Goal: Task Accomplishment & Management: Manage account settings

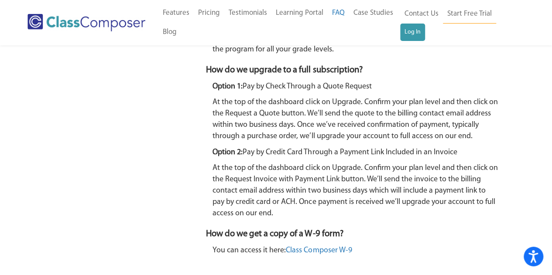
scroll to position [1565, 0]
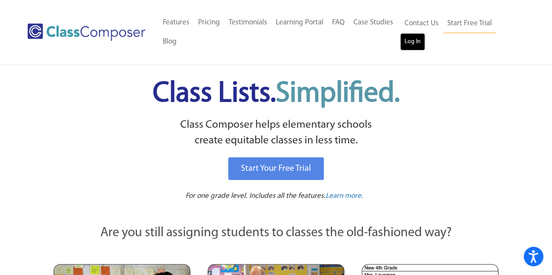
click at [419, 34] on link "Log In" at bounding box center [412, 41] width 25 height 17
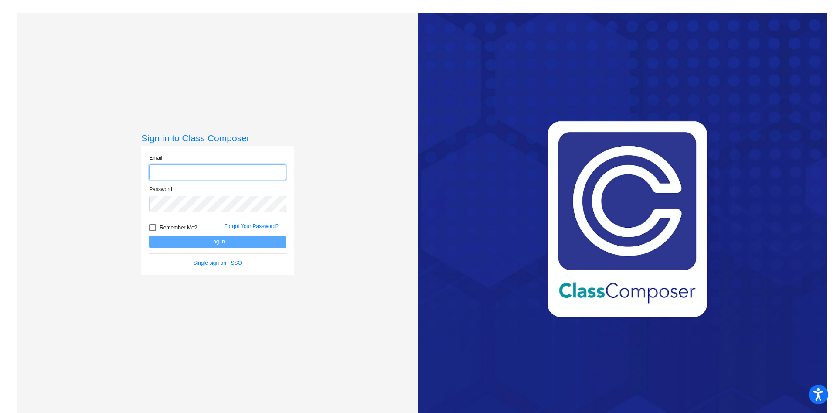
type input "[EMAIL_ADDRESS][DOMAIN_NAME]"
click at [226, 243] on button "Log In" at bounding box center [217, 242] width 137 height 13
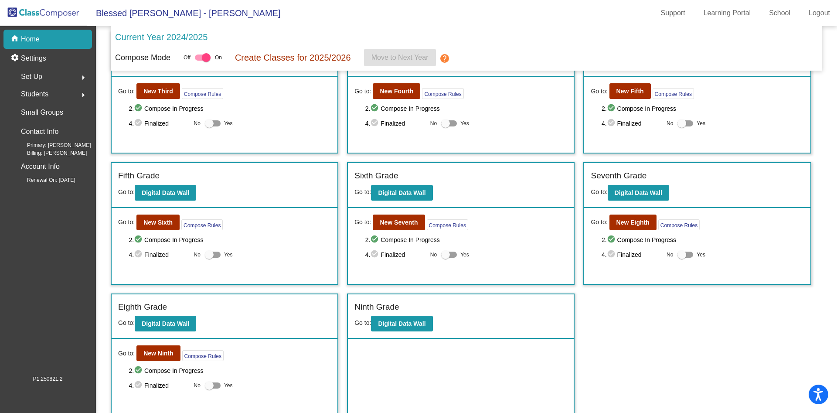
scroll to position [175, 0]
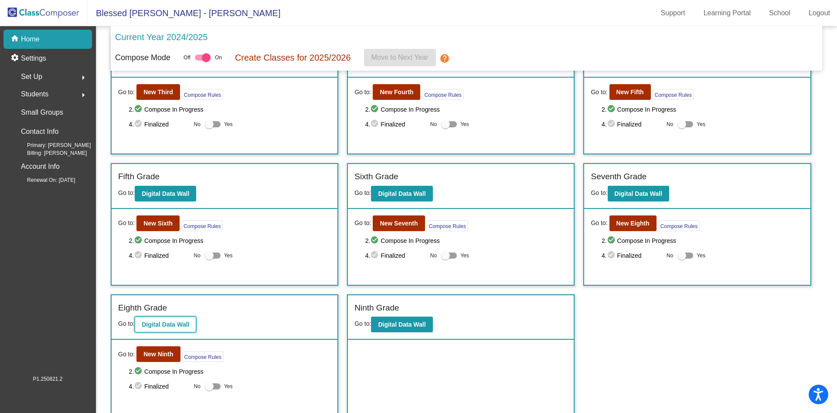
click at [169, 326] on b "Digital Data Wall" at bounding box center [166, 324] width 48 height 7
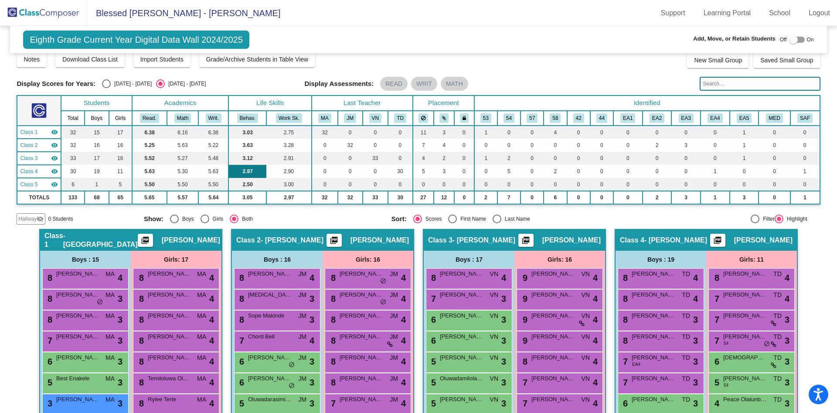
scroll to position [10, 0]
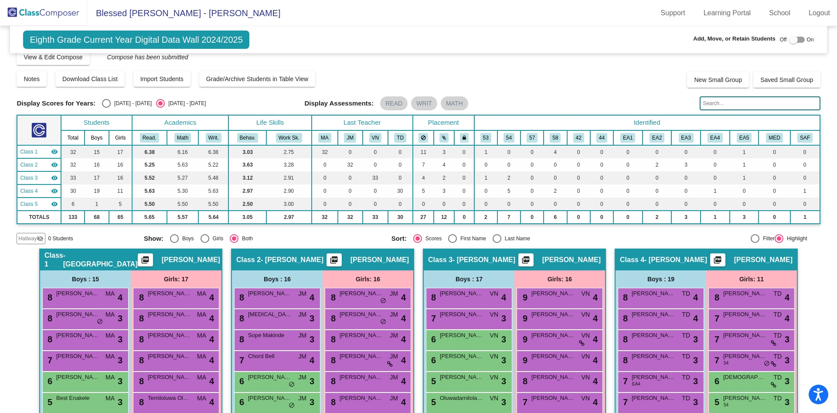
click at [56, 203] on mat-icon "visibility" at bounding box center [54, 204] width 7 height 7
click at [56, 203] on mat-icon "visibility_off" at bounding box center [54, 204] width 7 height 7
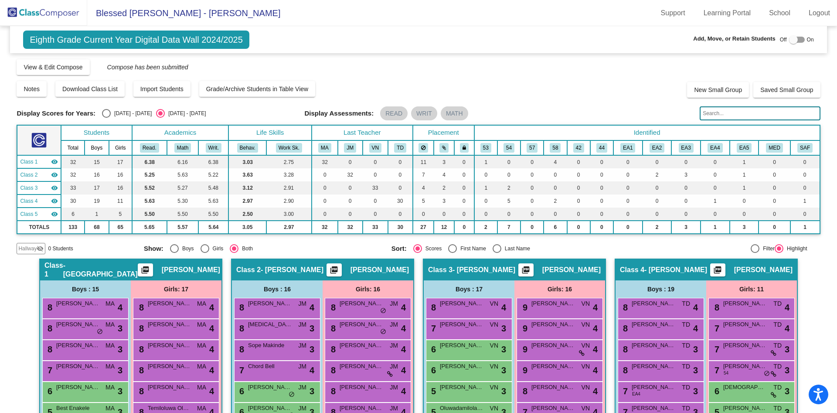
click at [796, 39] on div at bounding box center [797, 40] width 16 height 6
checkbox input "true"
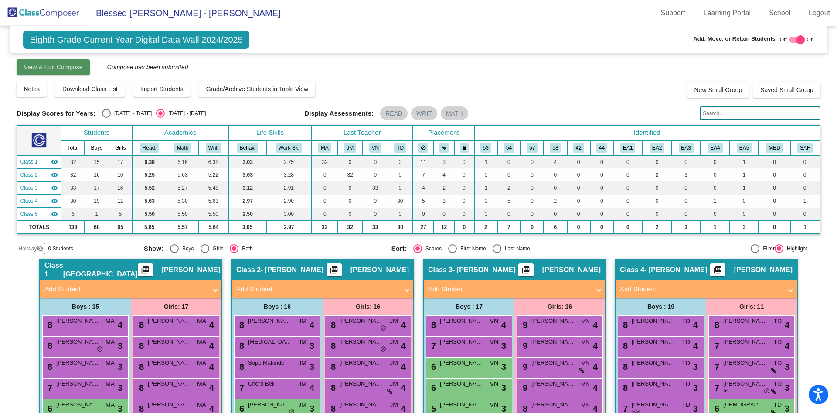
click at [71, 69] on span "View & Edit Compose" at bounding box center [53, 67] width 59 height 7
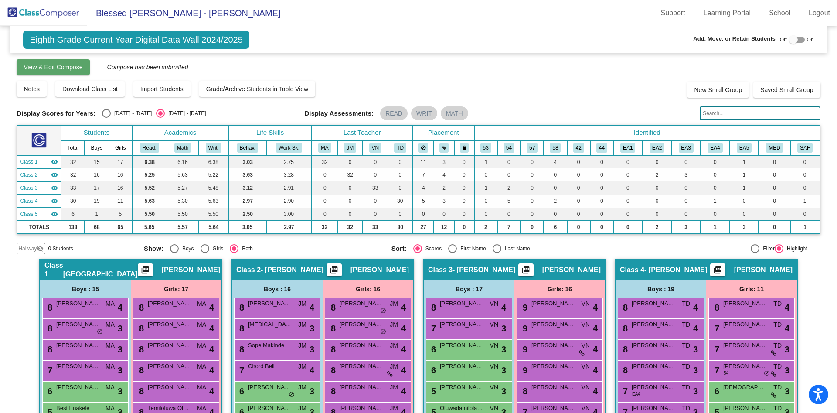
click at [57, 62] on button "View & Edit Compose" at bounding box center [53, 67] width 73 height 16
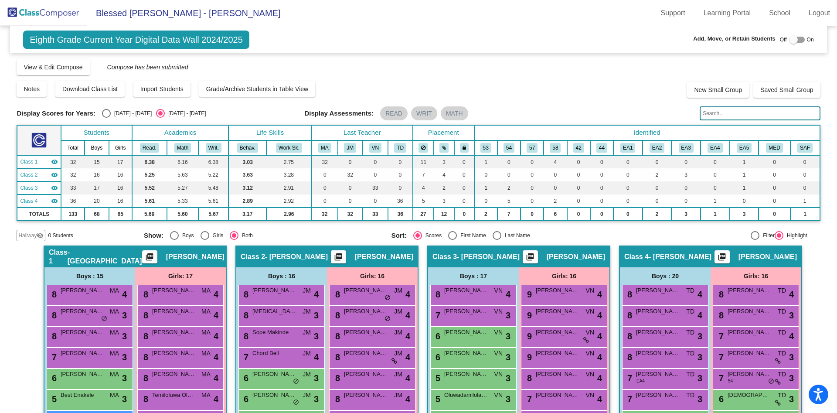
click at [31, 9] on img at bounding box center [43, 13] width 87 height 26
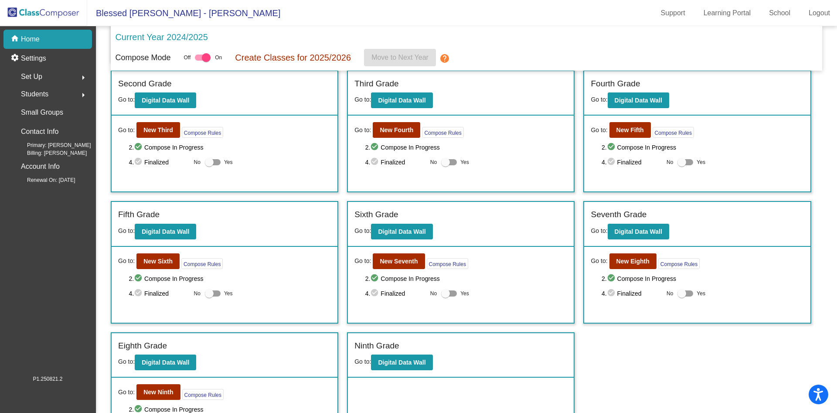
scroll to position [125, 0]
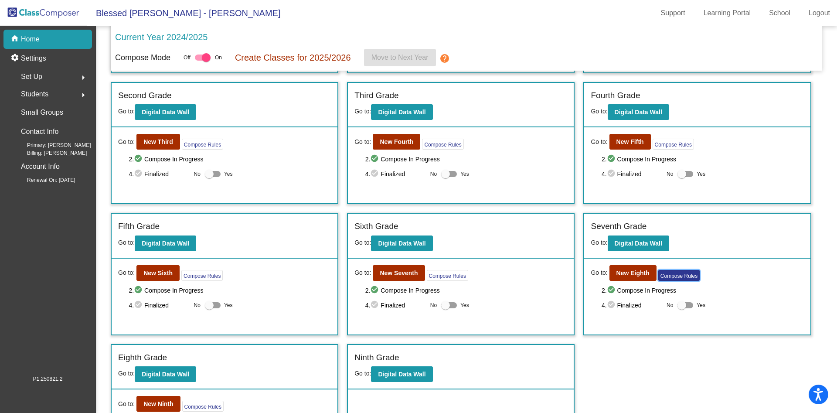
click at [673, 274] on button "Compose Rules" at bounding box center [679, 275] width 41 height 11
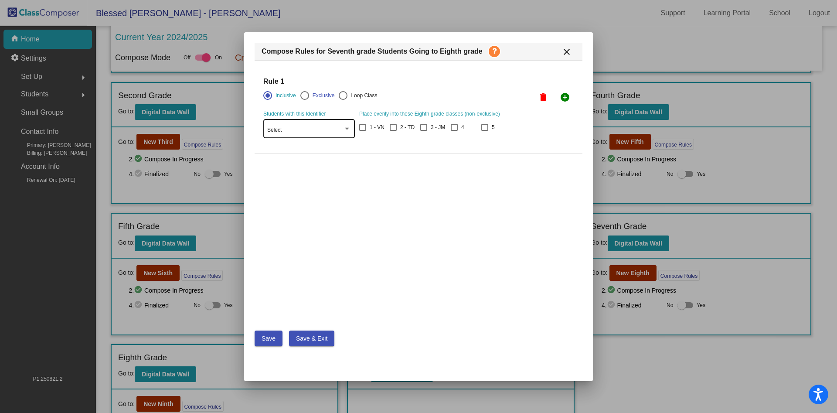
click at [343, 130] on div "Select" at bounding box center [305, 130] width 76 height 6
click at [347, 125] on mat-option "Select" at bounding box center [309, 131] width 98 height 16
click at [485, 129] on div at bounding box center [485, 127] width 7 height 7
click at [485, 131] on input "5" at bounding box center [485, 131] width 0 height 0
checkbox input "true"
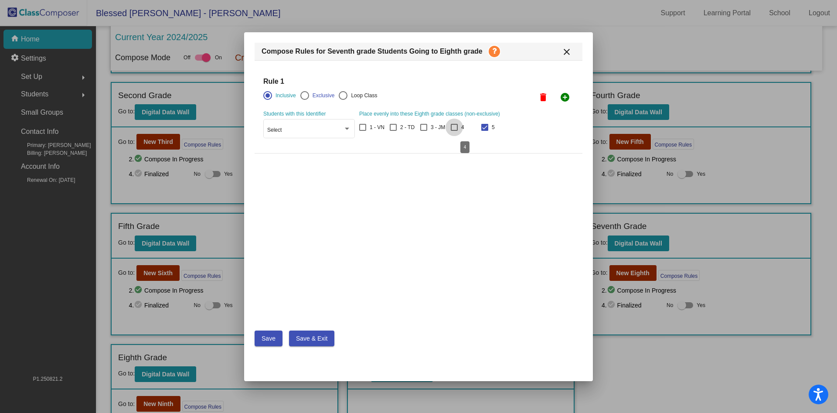
click at [455, 130] on div at bounding box center [454, 127] width 7 height 7
click at [454, 131] on input "4" at bounding box center [454, 131] width 0 height 0
checkbox input "true"
click at [426, 125] on div at bounding box center [423, 127] width 7 height 7
click at [424, 131] on input "3 - JM" at bounding box center [424, 131] width 0 height 0
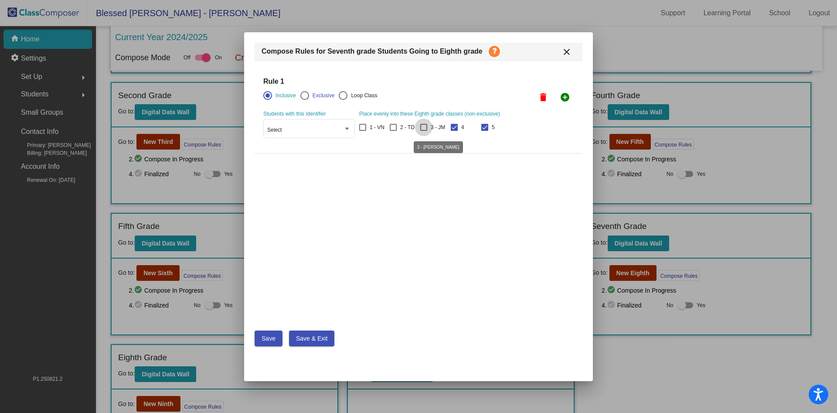
checkbox input "true"
click at [389, 128] on div "1 - VN 2 - TD 3 - JM 4 5" at bounding box center [434, 128] width 150 height 13
click at [396, 127] on div at bounding box center [393, 127] width 7 height 7
click at [393, 131] on input "2 - TD" at bounding box center [393, 131] width 0 height 0
checkbox input "true"
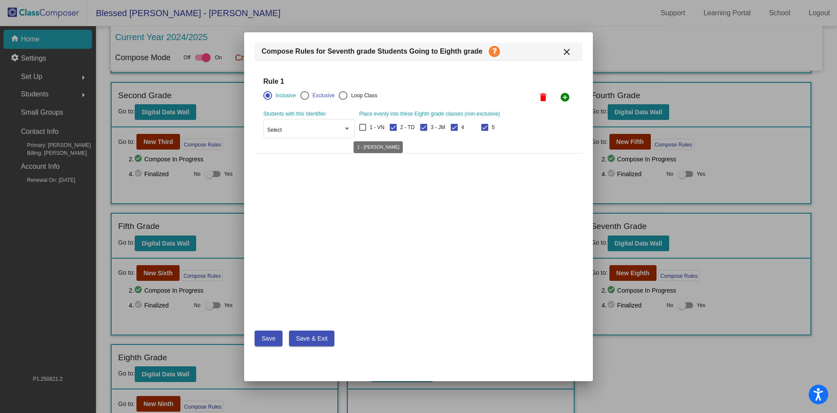
click at [363, 127] on div at bounding box center [362, 127] width 7 height 7
click at [363, 131] on input "1 - VN" at bounding box center [362, 131] width 0 height 0
click at [330, 129] on div "Select" at bounding box center [305, 130] width 76 height 6
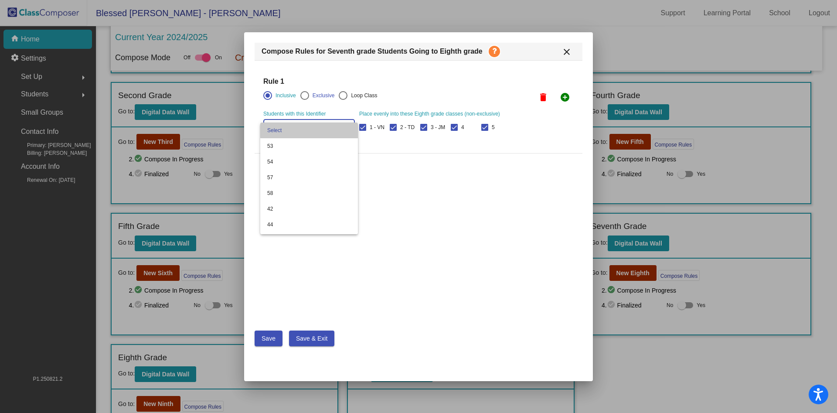
click at [330, 129] on span "Select" at bounding box center [309, 131] width 84 height 16
click at [272, 342] on button "Save" at bounding box center [269, 339] width 28 height 16
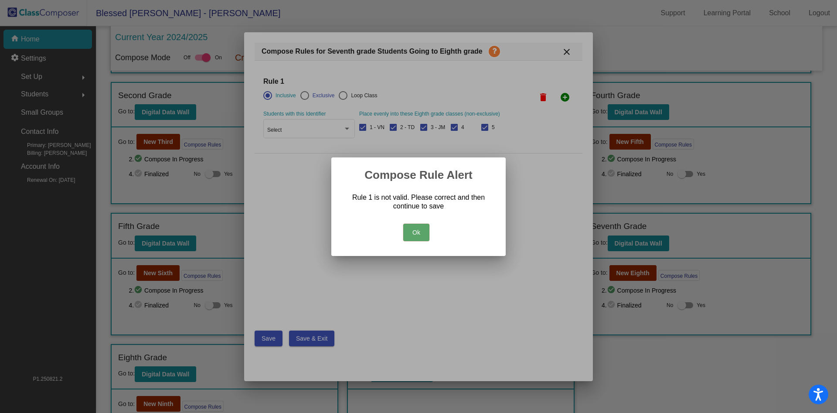
click at [418, 230] on button "Ok" at bounding box center [416, 232] width 26 height 17
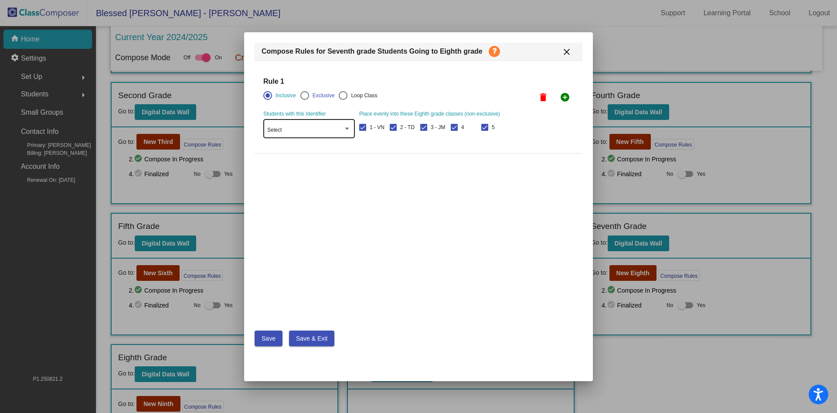
click at [314, 120] on div "Select" at bounding box center [309, 128] width 84 height 21
click at [307, 130] on span "Select" at bounding box center [309, 131] width 84 height 16
click at [474, 126] on mat-checkbox "4" at bounding box center [465, 128] width 28 height 13
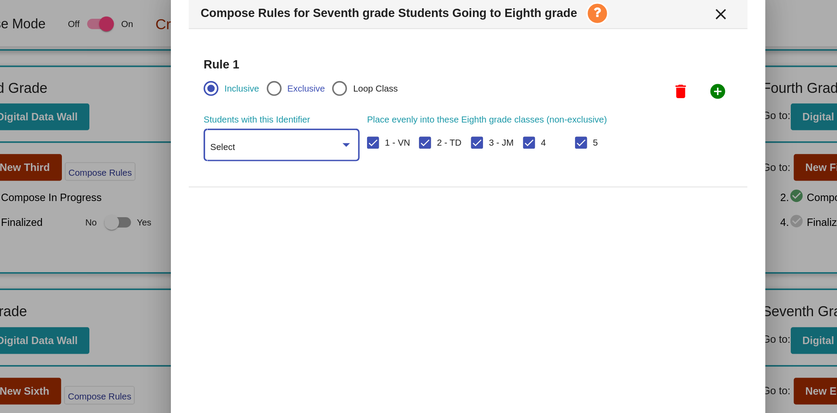
click at [301, 130] on div "Select" at bounding box center [305, 130] width 76 height 6
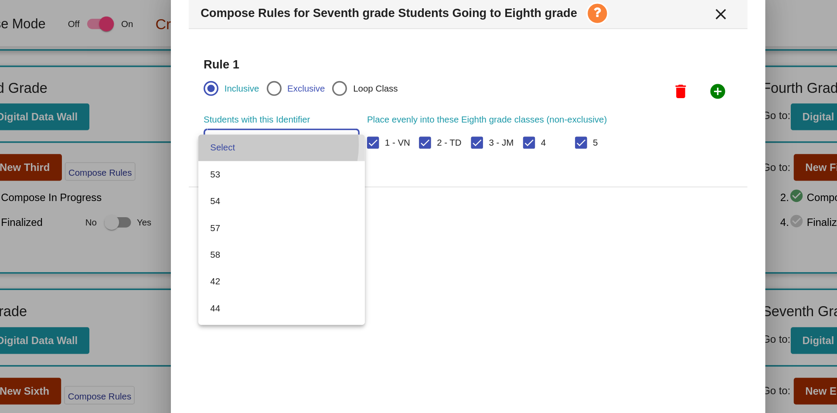
click at [301, 129] on span "Select" at bounding box center [309, 131] width 84 height 16
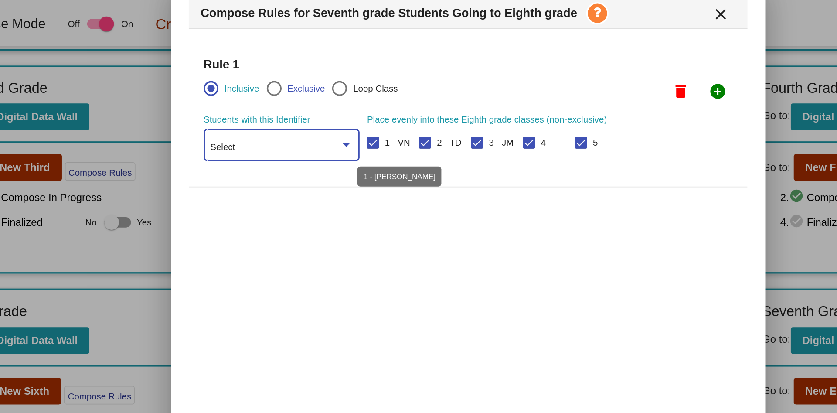
click at [364, 126] on div at bounding box center [362, 127] width 7 height 7
click at [363, 131] on input "1 - VN" at bounding box center [362, 131] width 0 height 0
checkbox input "false"
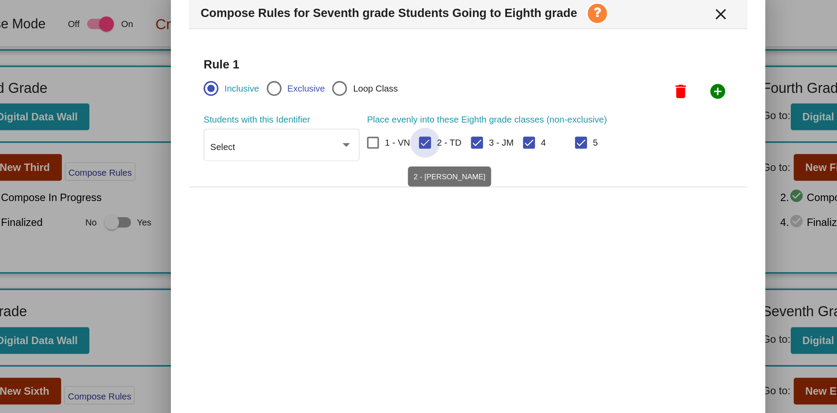
click at [391, 129] on div at bounding box center [393, 127] width 7 height 7
click at [393, 131] on input "2 - TD" at bounding box center [393, 131] width 0 height 0
checkbox input "false"
click at [428, 133] on mat-checkbox "3 - JM" at bounding box center [434, 128] width 28 height 13
click at [422, 129] on div at bounding box center [423, 127] width 7 height 7
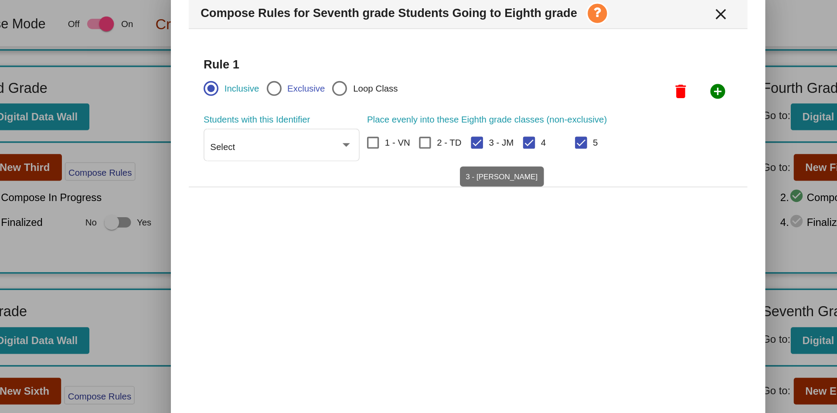
click at [424, 131] on input "3 - JM" at bounding box center [424, 131] width 0 height 0
checkbox input "false"
click at [458, 126] on div at bounding box center [454, 127] width 7 height 7
click at [454, 131] on input "4" at bounding box center [454, 131] width 0 height 0
checkbox input "false"
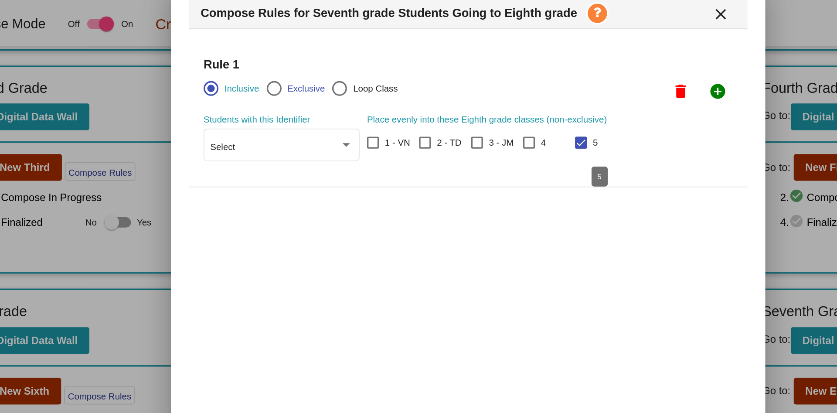
click at [484, 126] on div at bounding box center [485, 127] width 7 height 7
click at [485, 131] on input "5" at bounding box center [485, 131] width 0 height 0
checkbox input "false"
click at [570, 54] on mat-icon "close" at bounding box center [567, 52] width 10 height 10
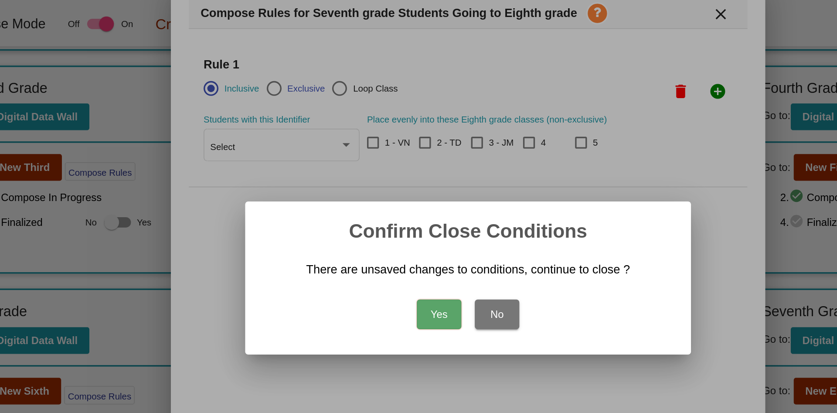
click at [408, 223] on button "Yes" at bounding box center [402, 227] width 26 height 17
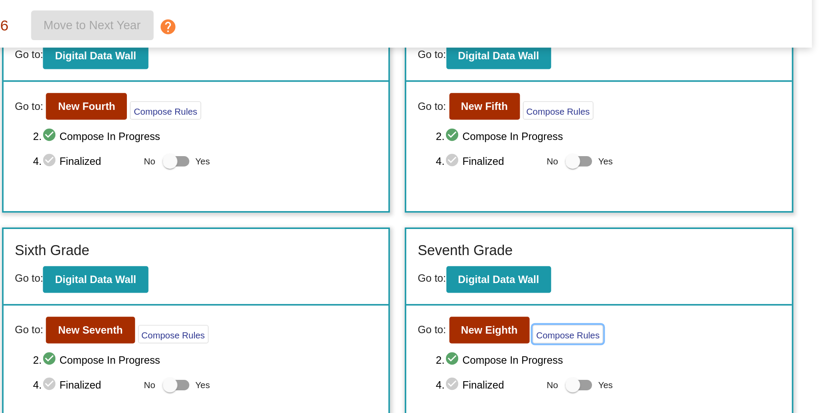
scroll to position [179, 0]
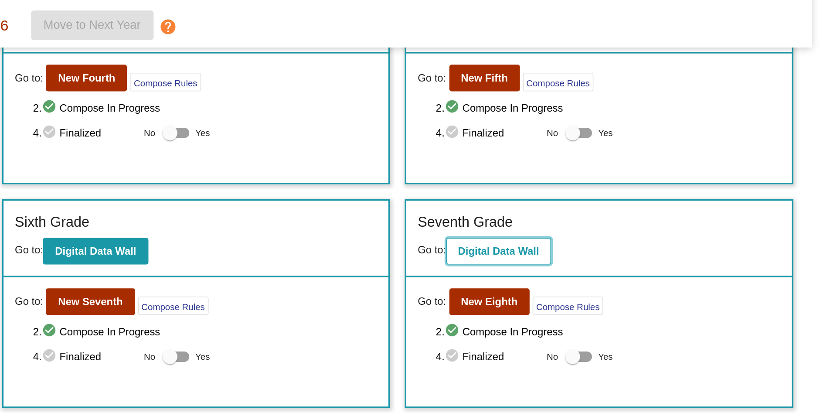
click at [632, 195] on button "Digital Data Wall" at bounding box center [639, 190] width 62 height 16
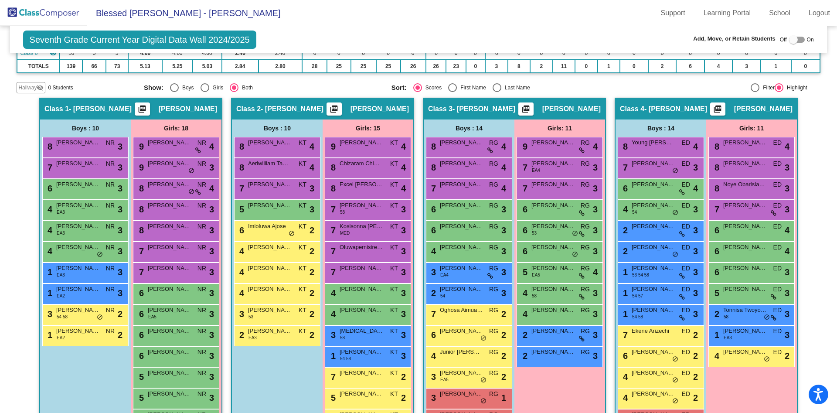
scroll to position [164, 0]
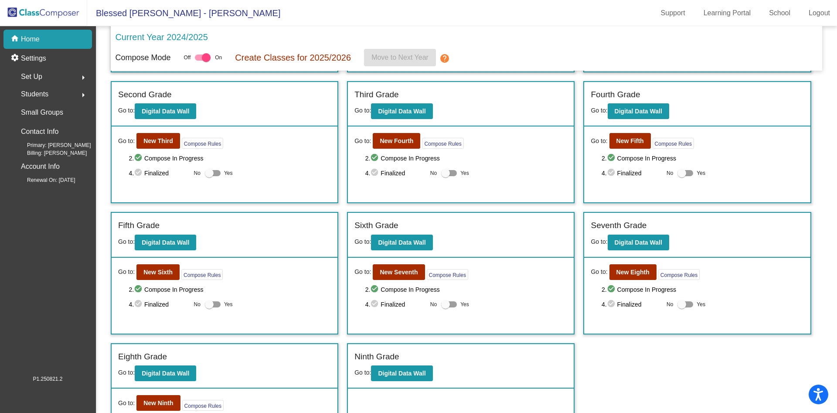
scroll to position [179, 0]
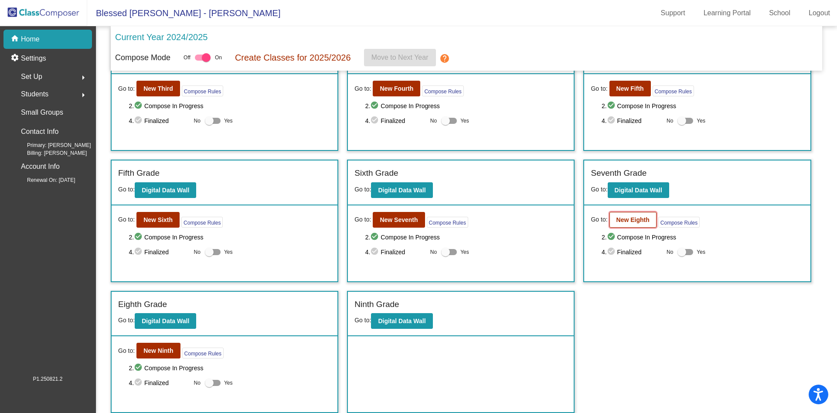
click at [636, 221] on b "New Eighth" at bounding box center [633, 219] width 33 height 7
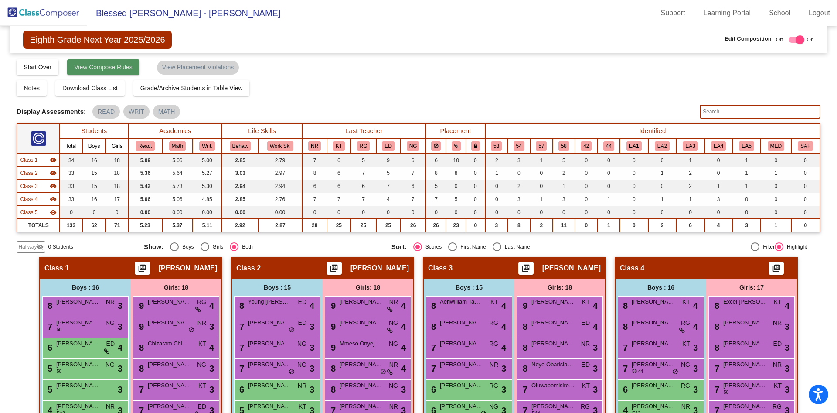
click at [117, 66] on span "View Compose Rules" at bounding box center [103, 67] width 58 height 7
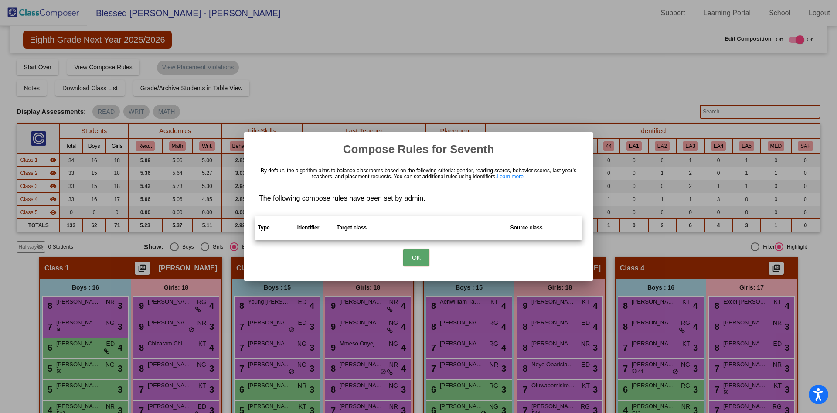
click at [418, 255] on button "OK" at bounding box center [416, 257] width 26 height 17
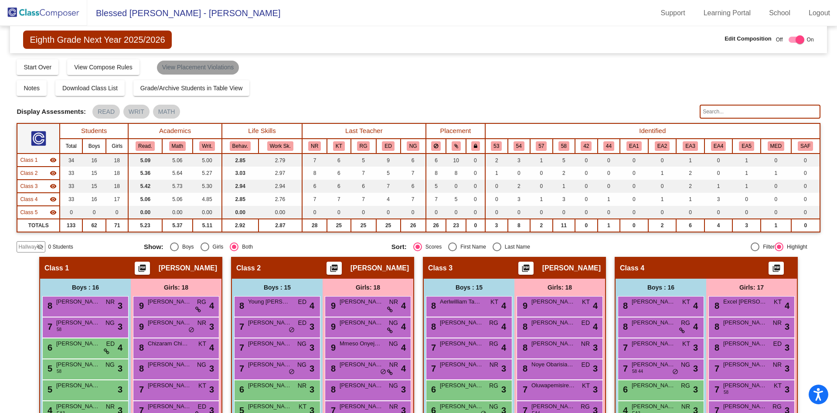
click at [186, 65] on mat-chip "View Placement Violations" at bounding box center [198, 68] width 82 height 14
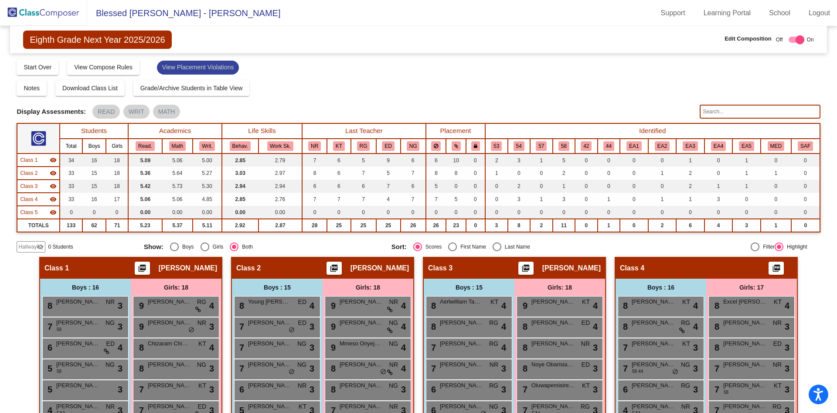
click at [186, 65] on mat-chip "View Placement Violations" at bounding box center [198, 68] width 82 height 14
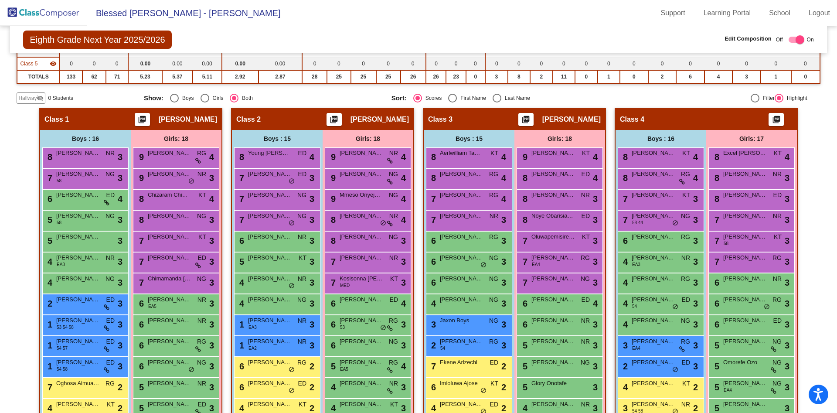
scroll to position [155, 0]
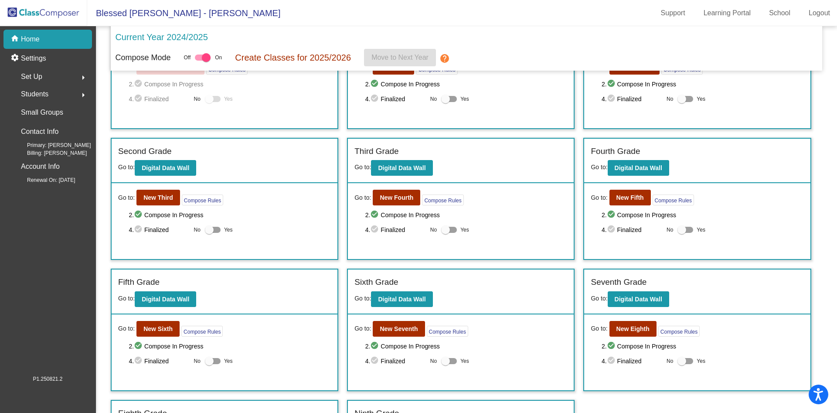
scroll to position [75, 0]
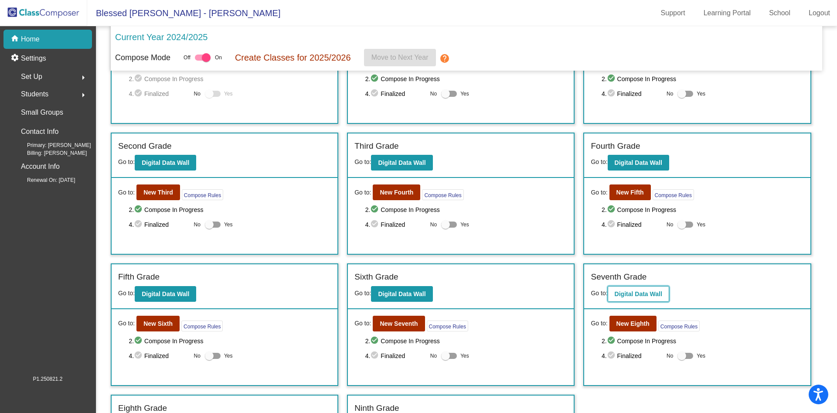
click at [635, 293] on b "Digital Data Wall" at bounding box center [639, 293] width 48 height 7
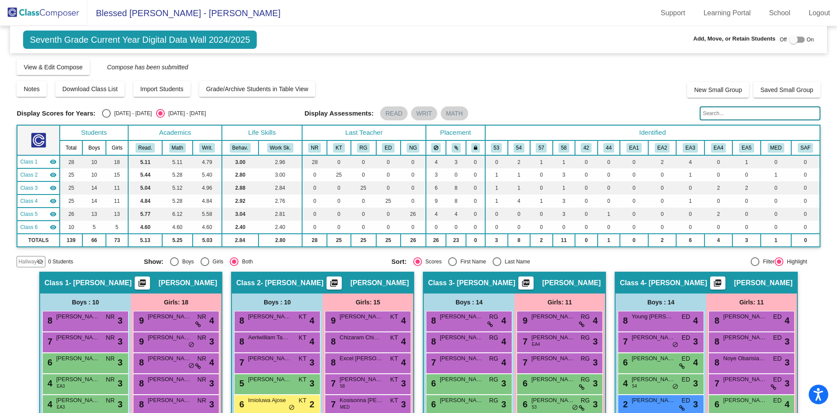
drag, startPoint x: 49, startPoint y: 65, endPoint x: 280, endPoint y: 80, distance: 231.7
click at [280, 80] on div "Display Scores for Years: [DATE] - [DATE] [DATE] - [DATE] Grade/Archive Student…" at bounding box center [419, 162] width 804 height 209
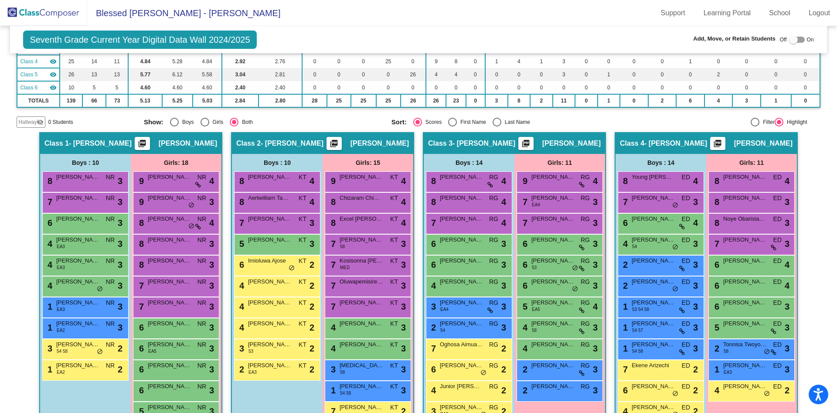
scroll to position [139, 0]
